Goal: Task Accomplishment & Management: Complete application form

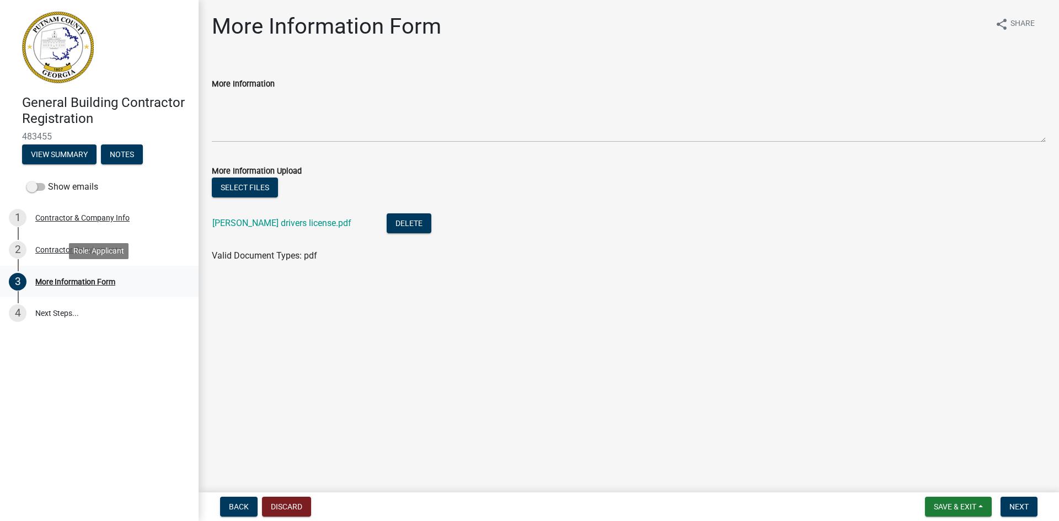
click at [70, 282] on div "More Information Form" at bounding box center [75, 282] width 80 height 8
click at [948, 503] on span "Save & Exit" at bounding box center [955, 506] width 42 height 9
click at [935, 479] on button "Save & Exit" at bounding box center [947, 478] width 88 height 26
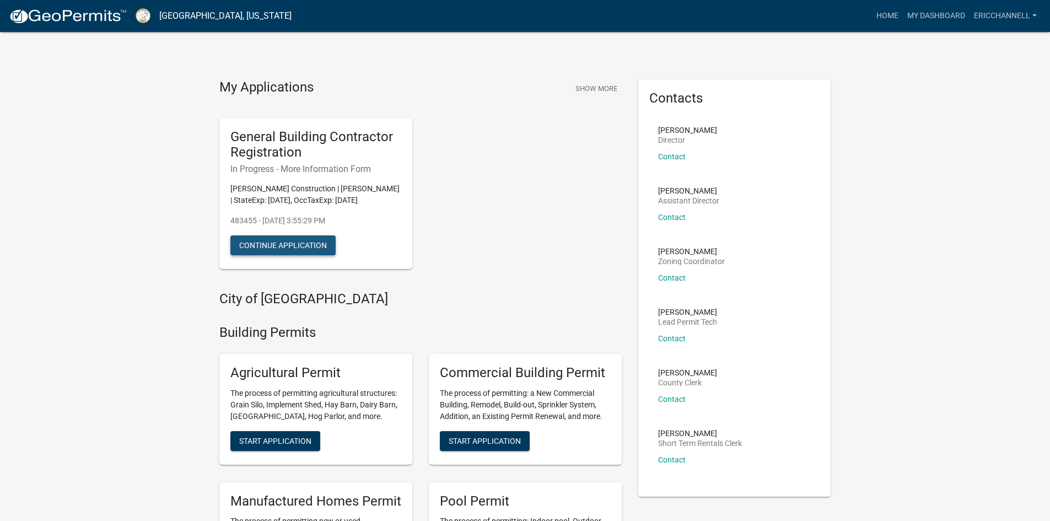
click at [281, 245] on button "Continue Application" at bounding box center [282, 245] width 105 height 20
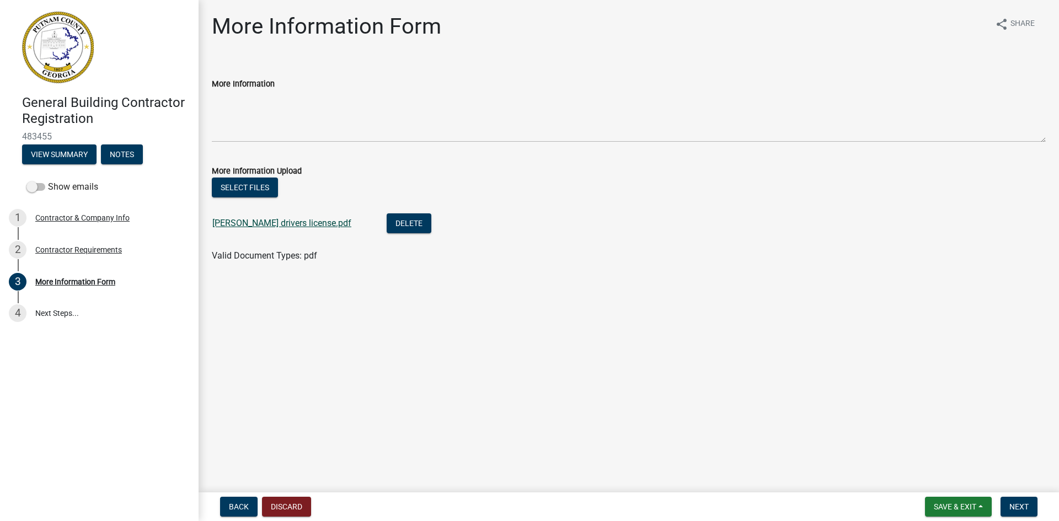
click at [243, 223] on link "[PERSON_NAME] drivers license.pdf" at bounding box center [281, 223] width 139 height 10
click at [1014, 505] on span "Next" at bounding box center [1018, 506] width 19 height 9
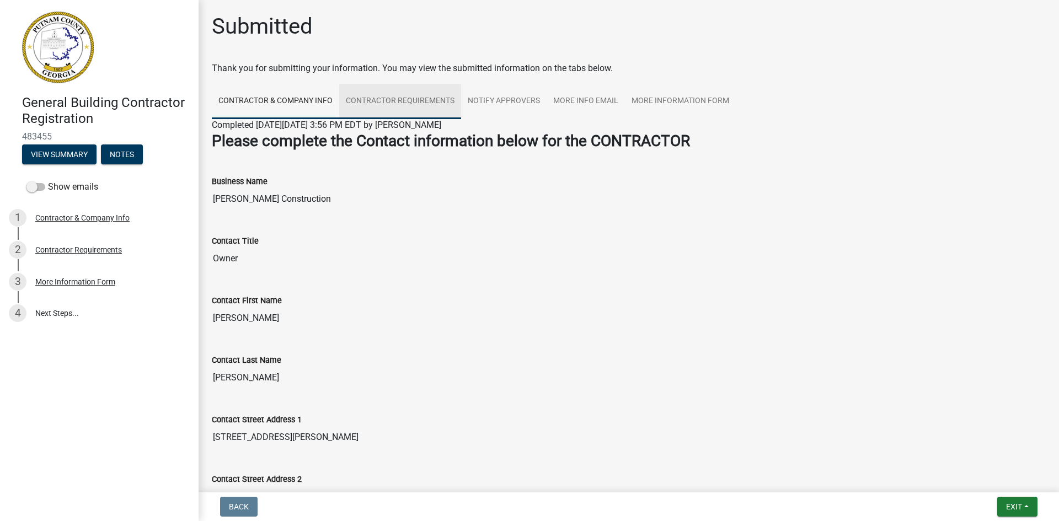
click at [397, 98] on link "Contractor Requirements" at bounding box center [400, 101] width 122 height 35
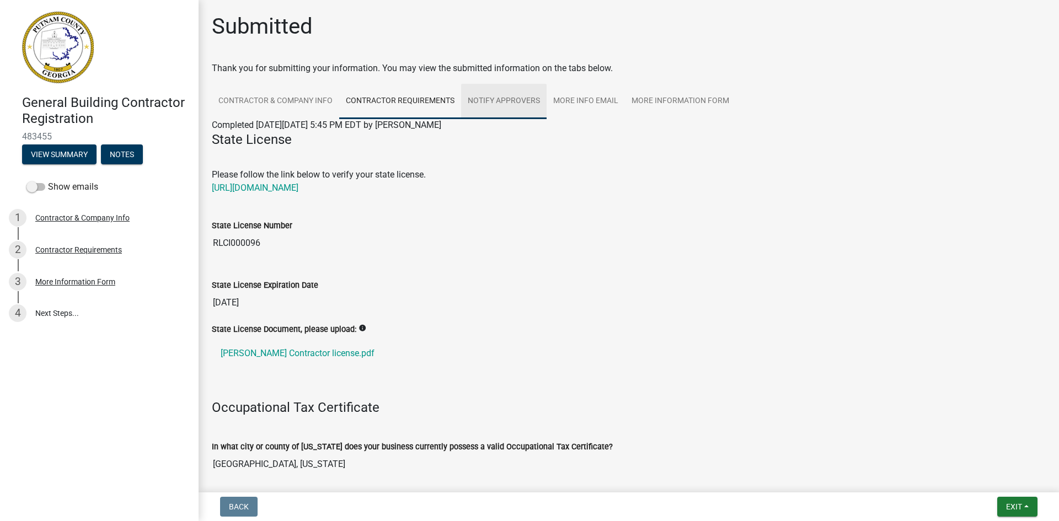
click at [503, 100] on link "Notify Approvers" at bounding box center [503, 101] width 85 height 35
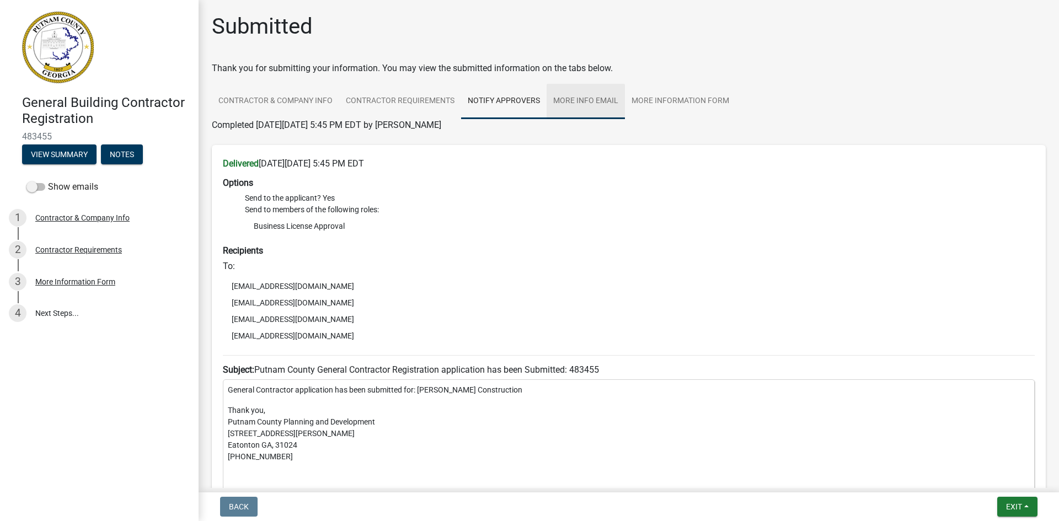
click at [583, 100] on link "More Info Email" at bounding box center [585, 101] width 78 height 35
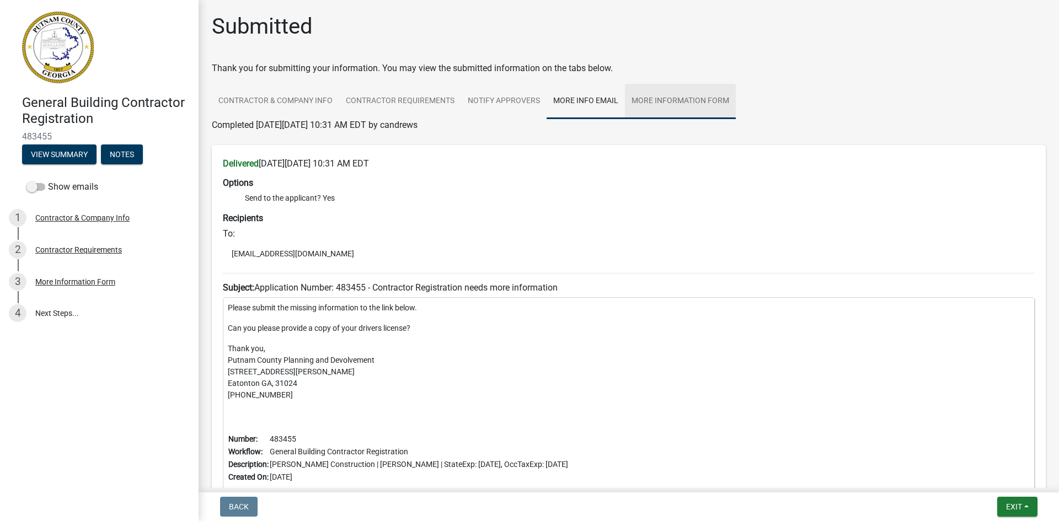
click at [669, 99] on link "More Information Form" at bounding box center [680, 101] width 111 height 35
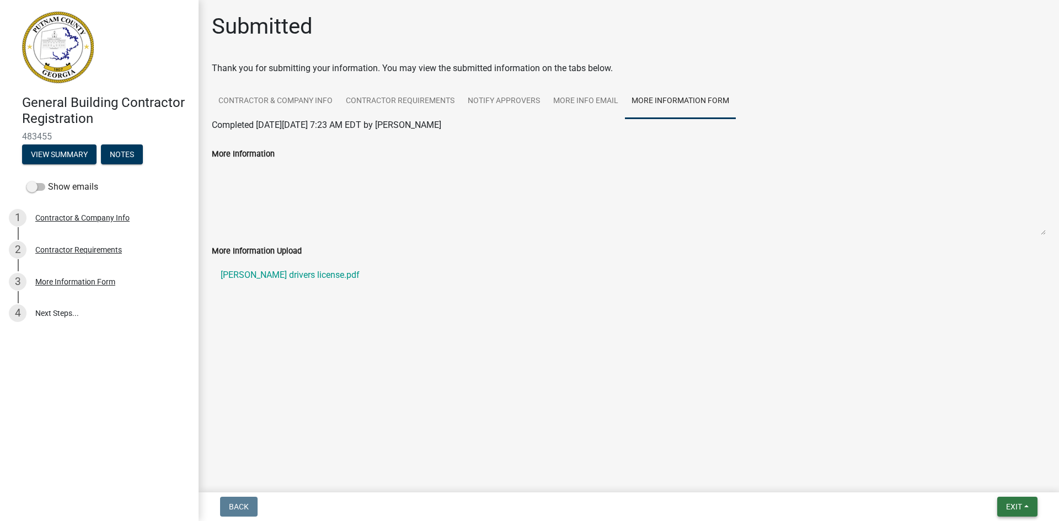
click at [1011, 510] on span "Exit" at bounding box center [1014, 506] width 16 height 9
click at [976, 476] on button "Save & Exit" at bounding box center [993, 478] width 88 height 26
